Goal: Transaction & Acquisition: Purchase product/service

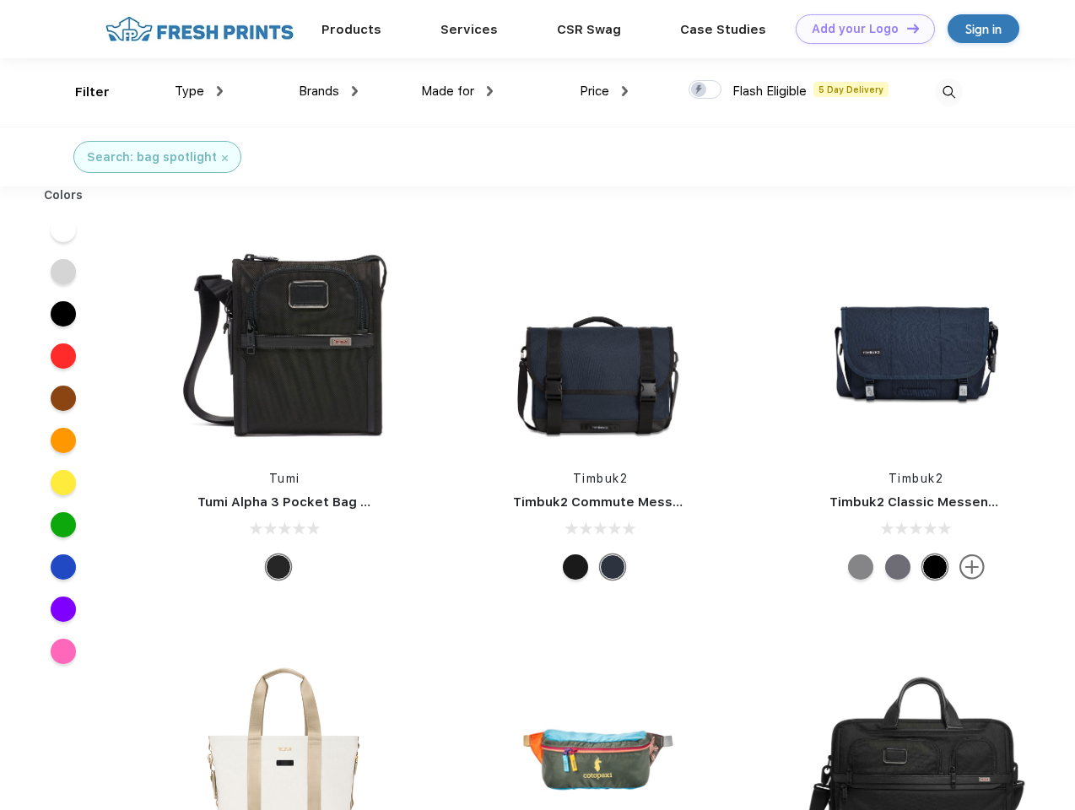
click at [859, 29] on link "Add your Logo Design Tool" at bounding box center [865, 29] width 139 height 30
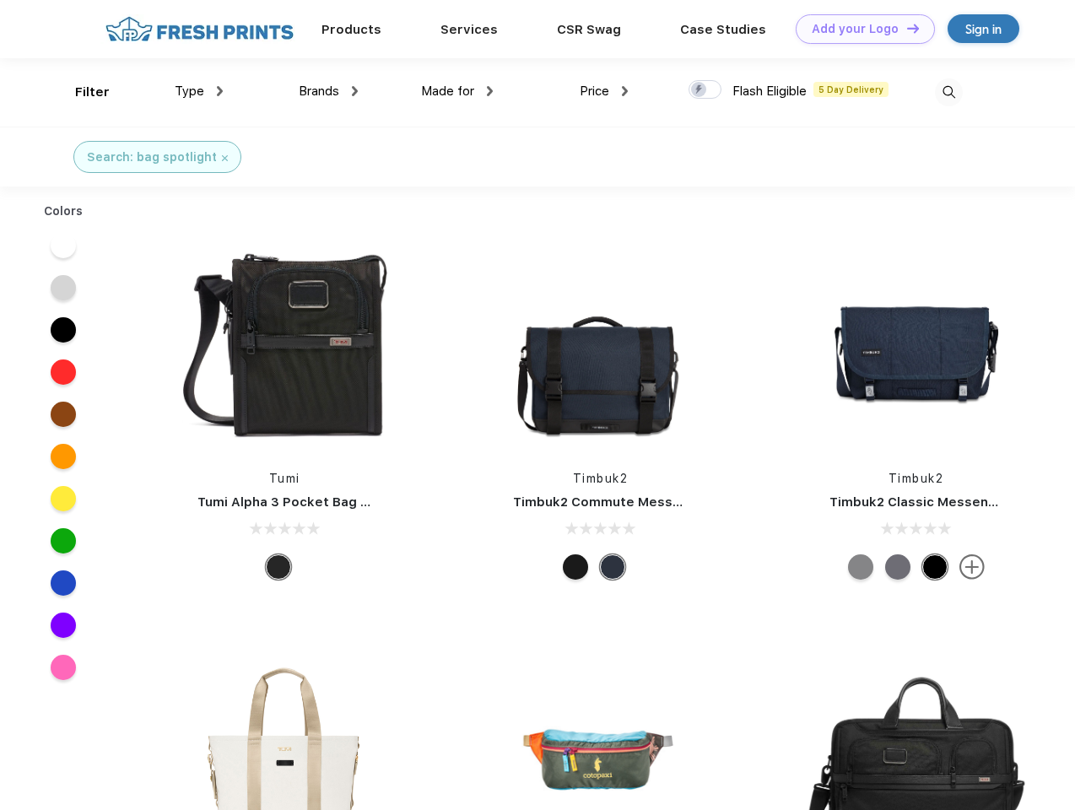
click at [0, 0] on div "Design Tool" at bounding box center [0, 0] width 0 height 0
click at [905, 28] on link "Add your Logo Design Tool" at bounding box center [865, 29] width 139 height 30
click at [81, 92] on div "Filter" at bounding box center [92, 92] width 35 height 19
click at [199, 91] on span "Type" at bounding box center [190, 91] width 30 height 15
click at [328, 91] on span "Brands" at bounding box center [319, 91] width 41 height 15
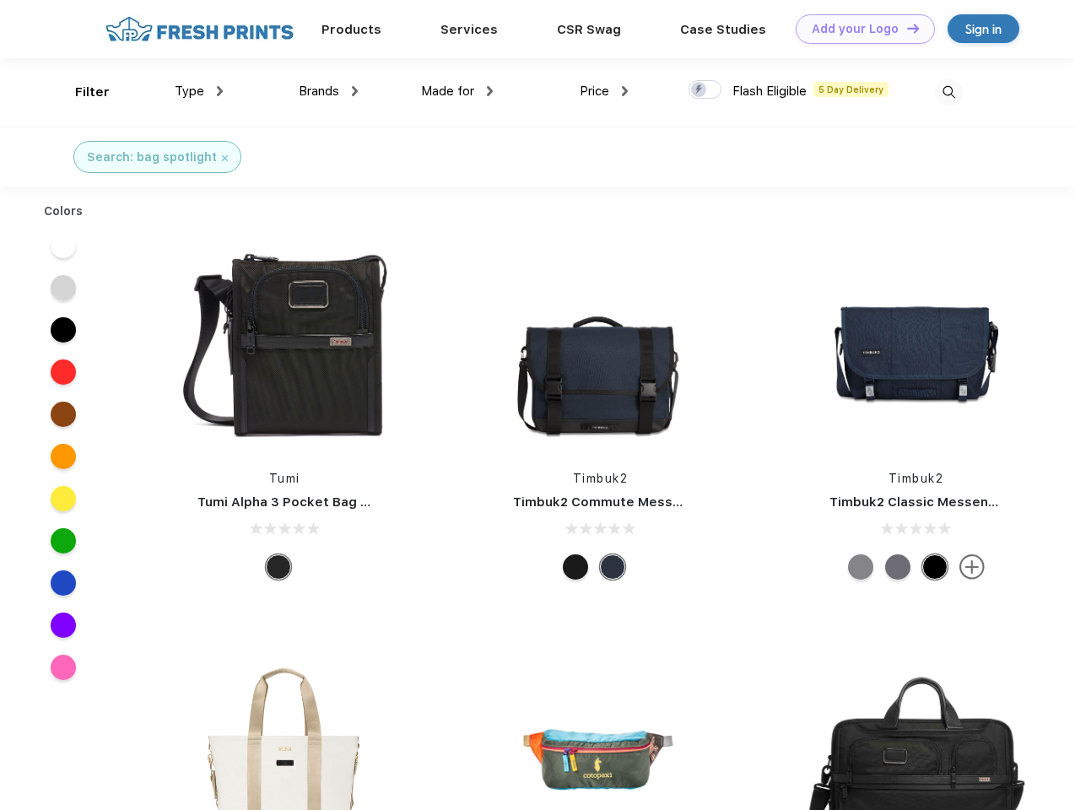
click at [457, 91] on span "Made for" at bounding box center [447, 91] width 53 height 15
click at [604, 91] on span "Price" at bounding box center [595, 91] width 30 height 15
click at [705, 90] on div at bounding box center [705, 89] width 33 height 19
click at [700, 90] on input "checkbox" at bounding box center [694, 84] width 11 height 11
click at [948, 92] on img at bounding box center [949, 92] width 28 height 28
